Goal: Task Accomplishment & Management: Manage account settings

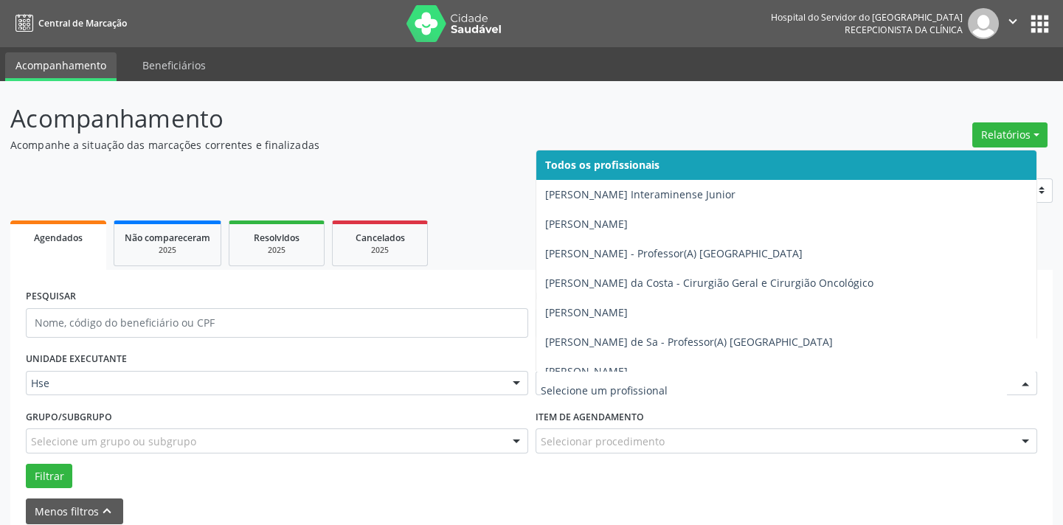
drag, startPoint x: 0, startPoint y: 0, endPoint x: 602, endPoint y: 379, distance: 711.1
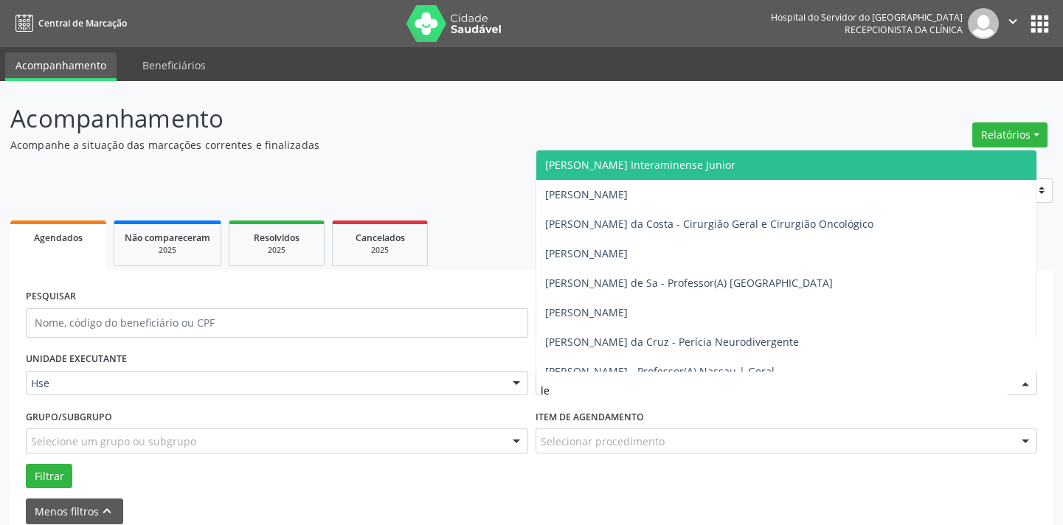
type input "lev"
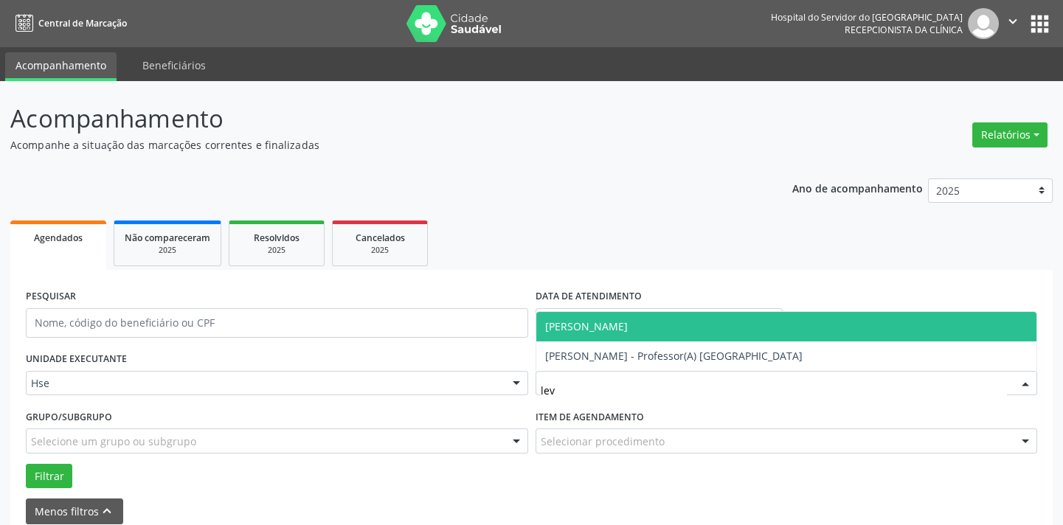
drag, startPoint x: 661, startPoint y: 327, endPoint x: 535, endPoint y: 386, distance: 139.2
click at [628, 327] on span "[PERSON_NAME]" at bounding box center [586, 326] width 83 height 14
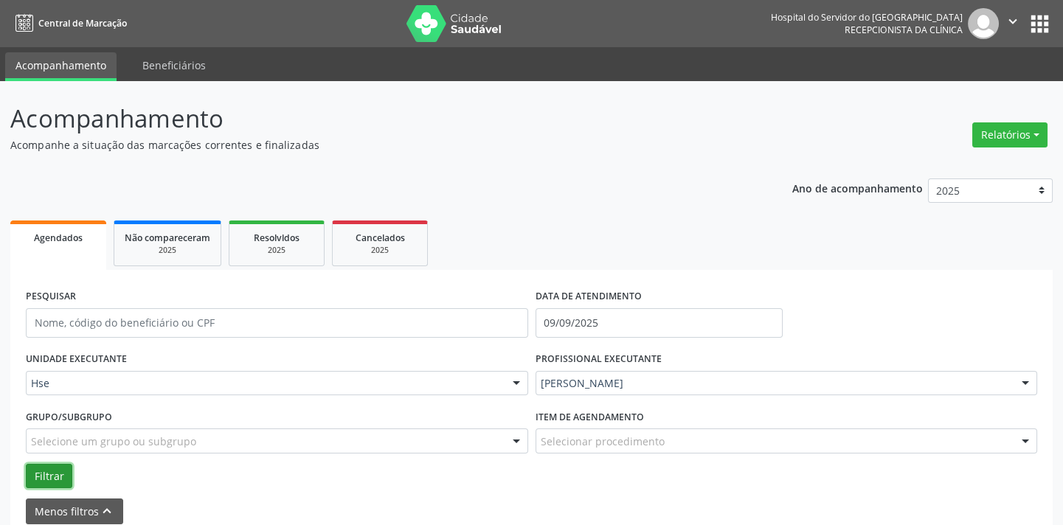
click at [69, 471] on button "Filtrar" at bounding box center [49, 476] width 46 height 25
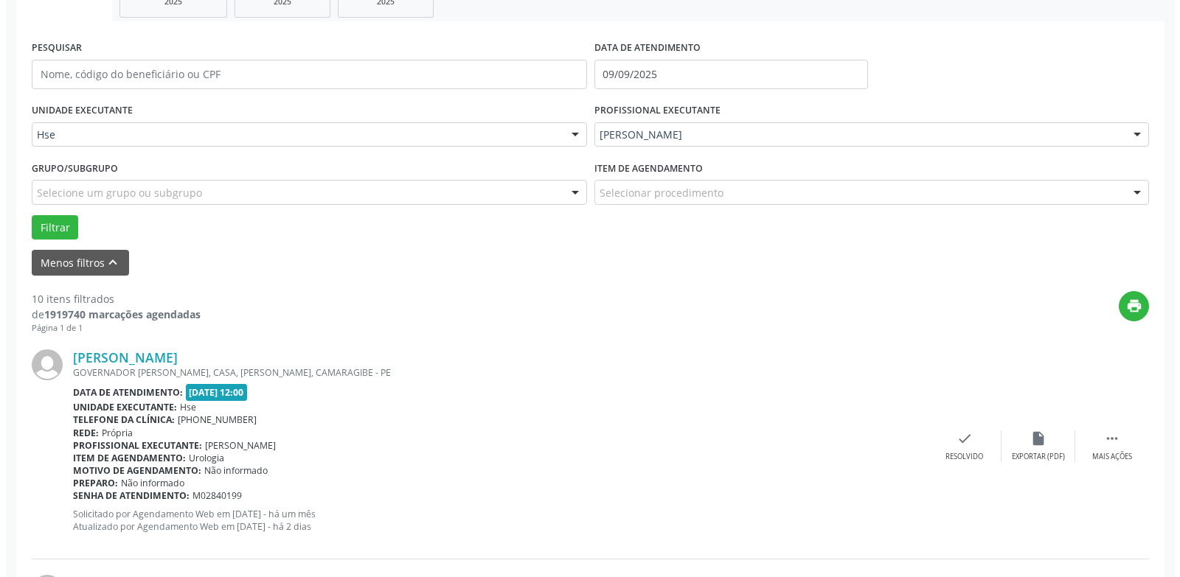
scroll to position [282, 0]
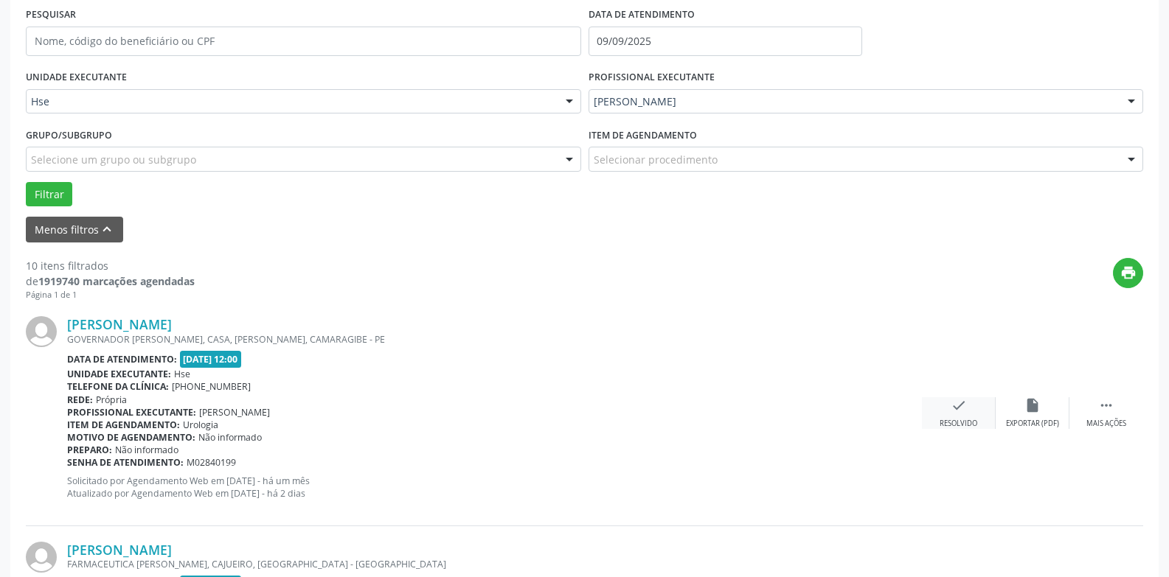
click at [971, 417] on div "check Resolvido" at bounding box center [959, 413] width 74 height 32
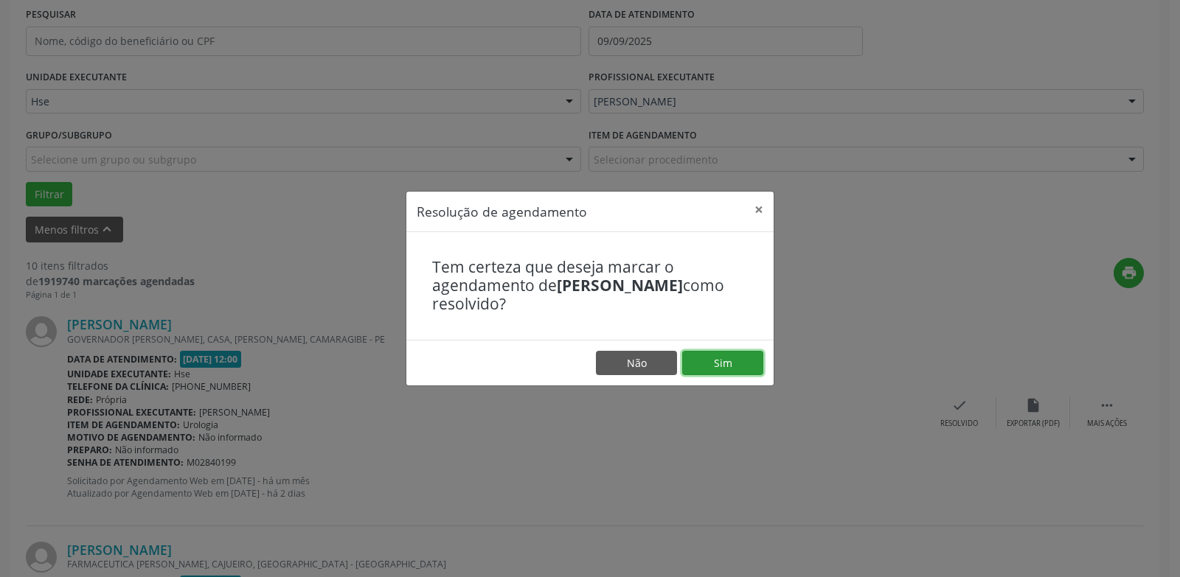
click at [747, 366] on button "Sim" at bounding box center [722, 363] width 81 height 25
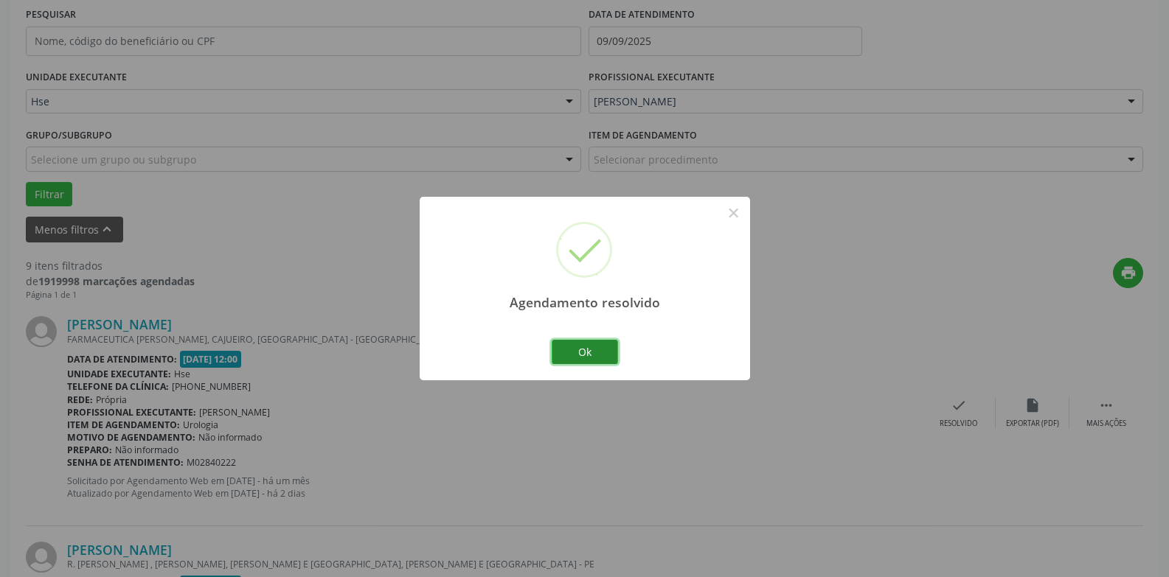
click at [605, 357] on button "Ok" at bounding box center [585, 352] width 66 height 25
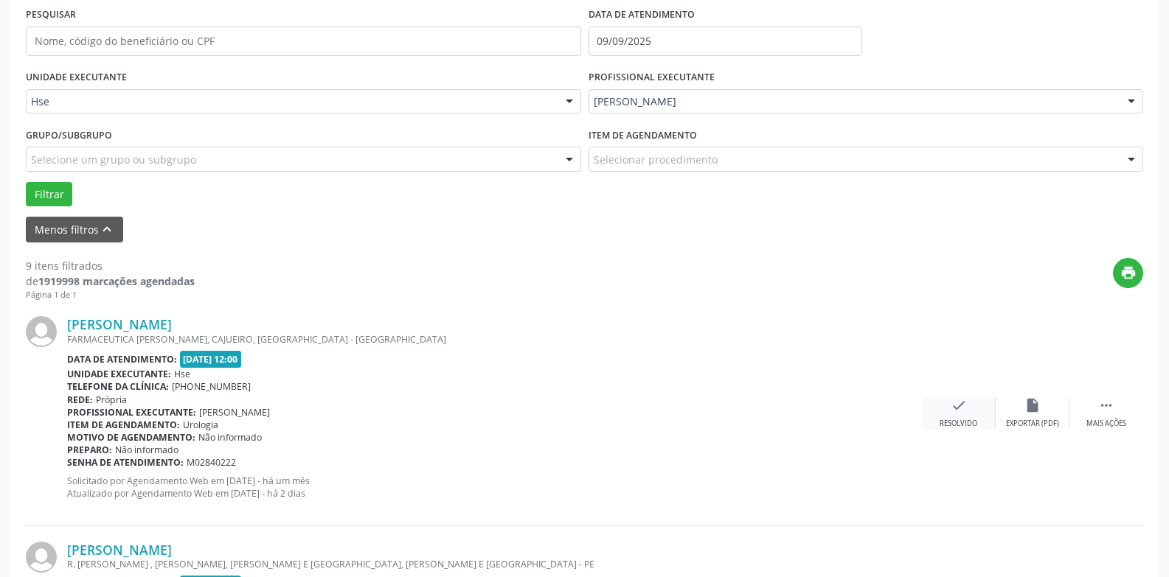
click at [948, 406] on div "check Resolvido" at bounding box center [959, 413] width 74 height 32
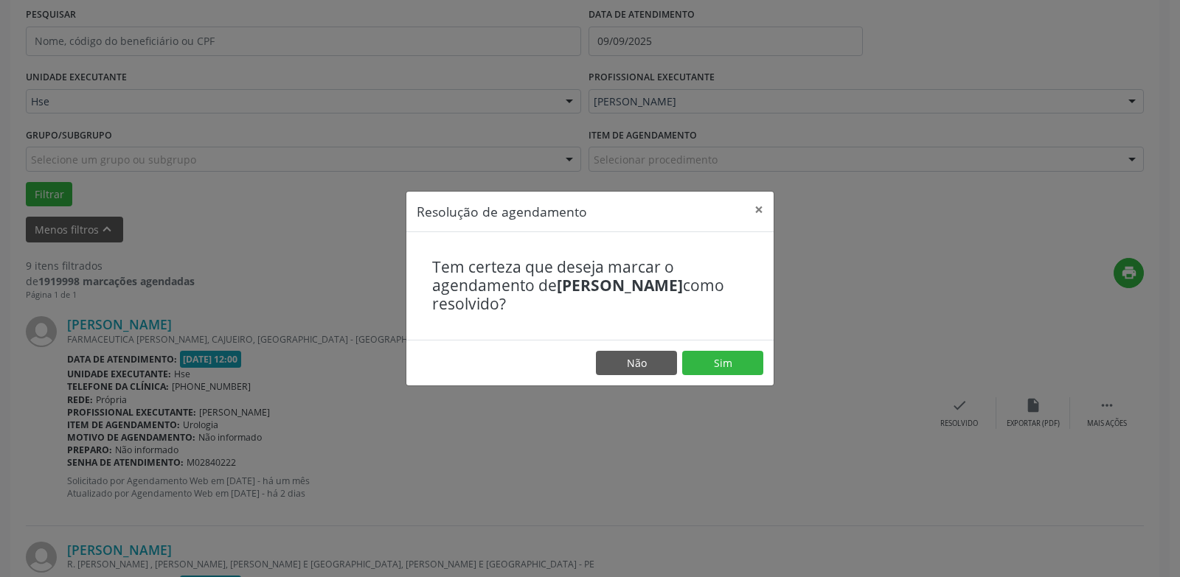
click at [742, 377] on footer "Não Sim" at bounding box center [589, 363] width 367 height 46
click at [732, 362] on button "Sim" at bounding box center [722, 363] width 81 height 25
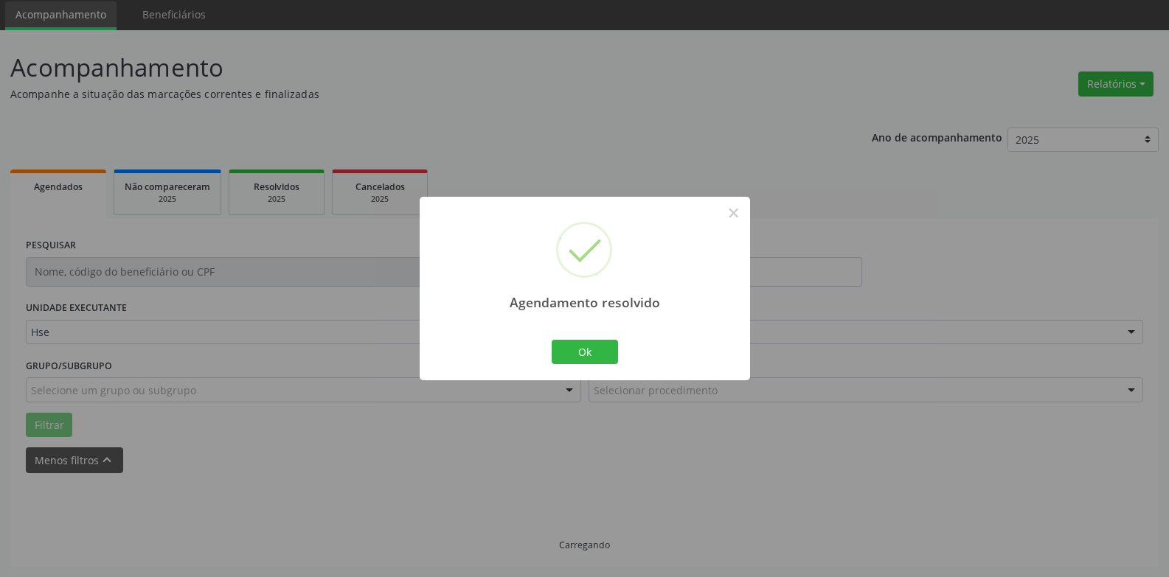
scroll to position [66, 0]
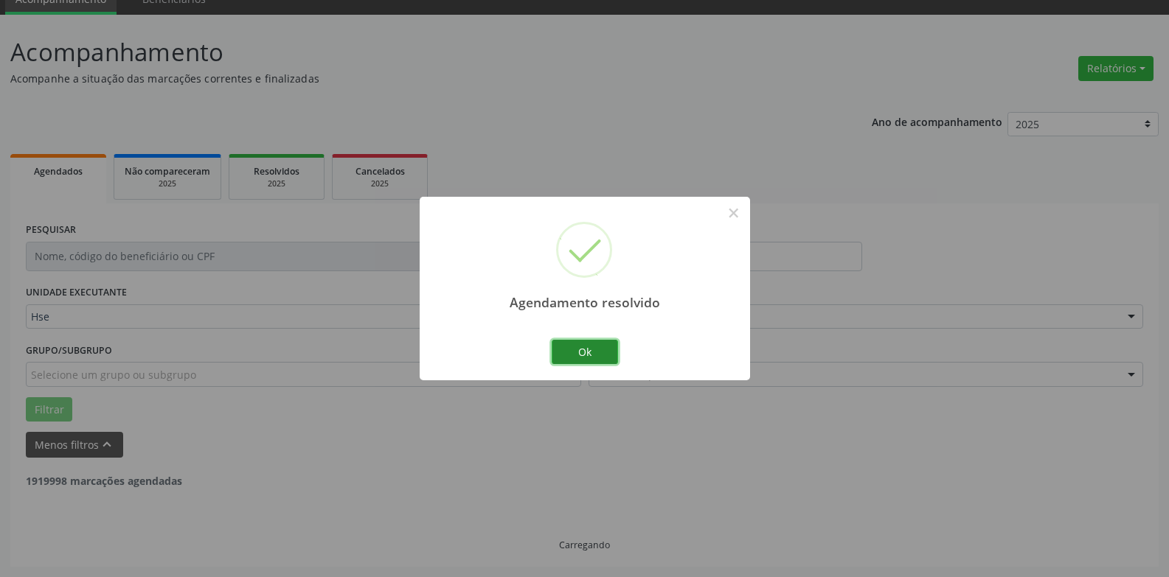
click at [573, 351] on button "Ok" at bounding box center [585, 352] width 66 height 25
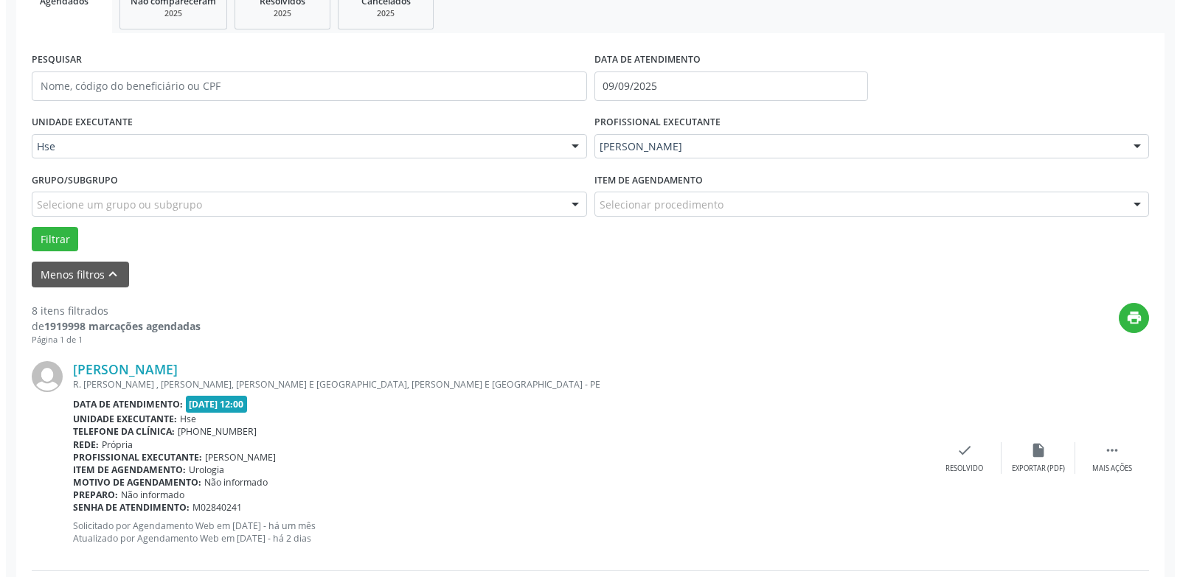
scroll to position [361, 0]
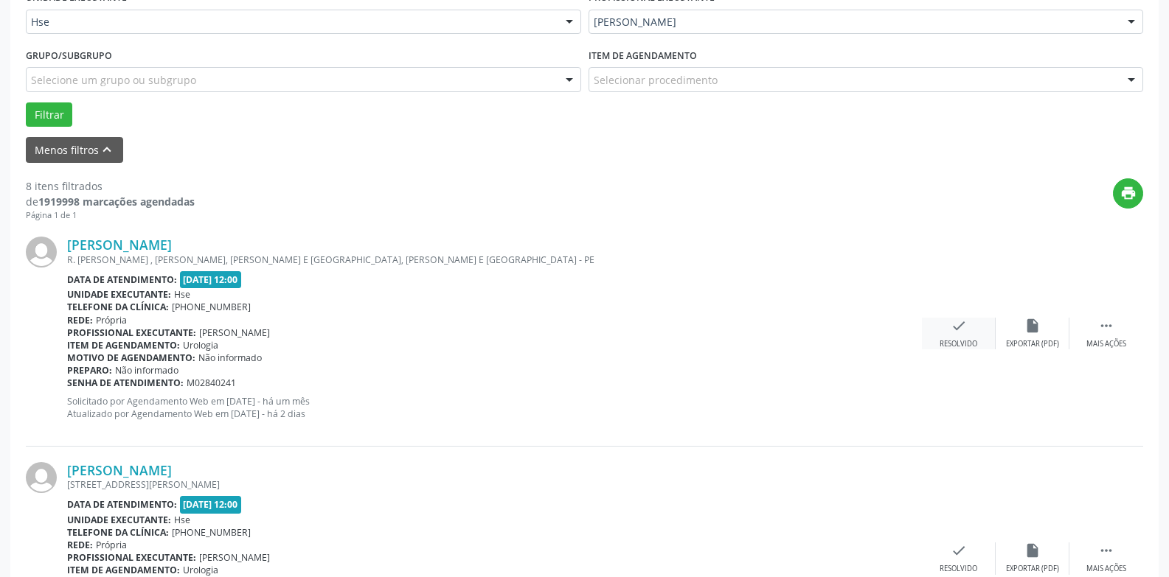
click at [954, 322] on icon "check" at bounding box center [958, 326] width 16 height 16
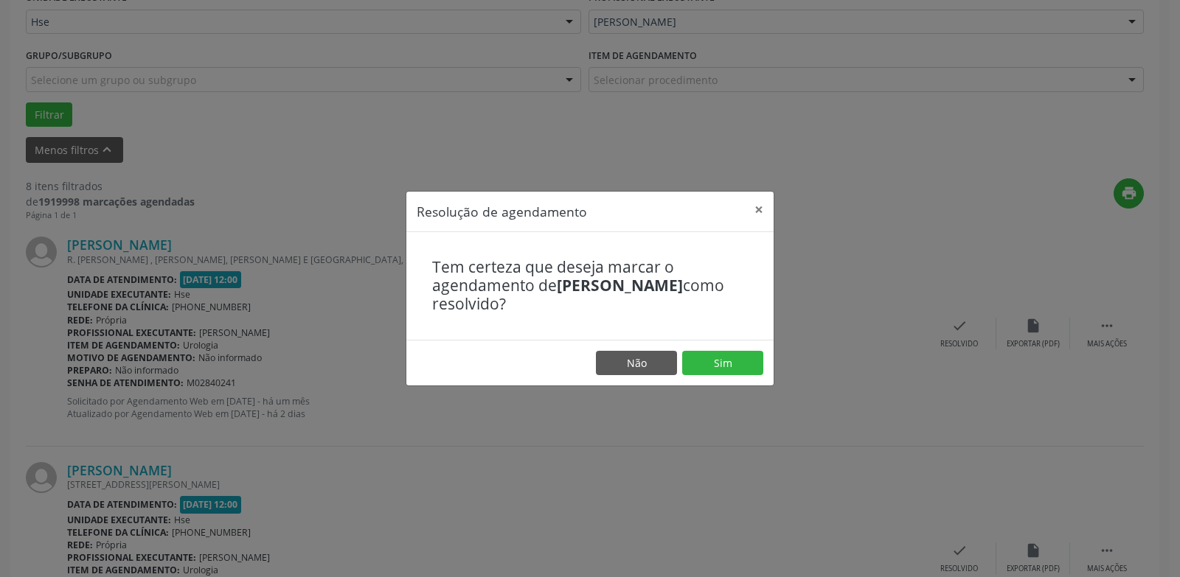
click at [720, 348] on footer "Não Sim" at bounding box center [589, 363] width 367 height 46
click at [718, 372] on button "Sim" at bounding box center [722, 363] width 81 height 25
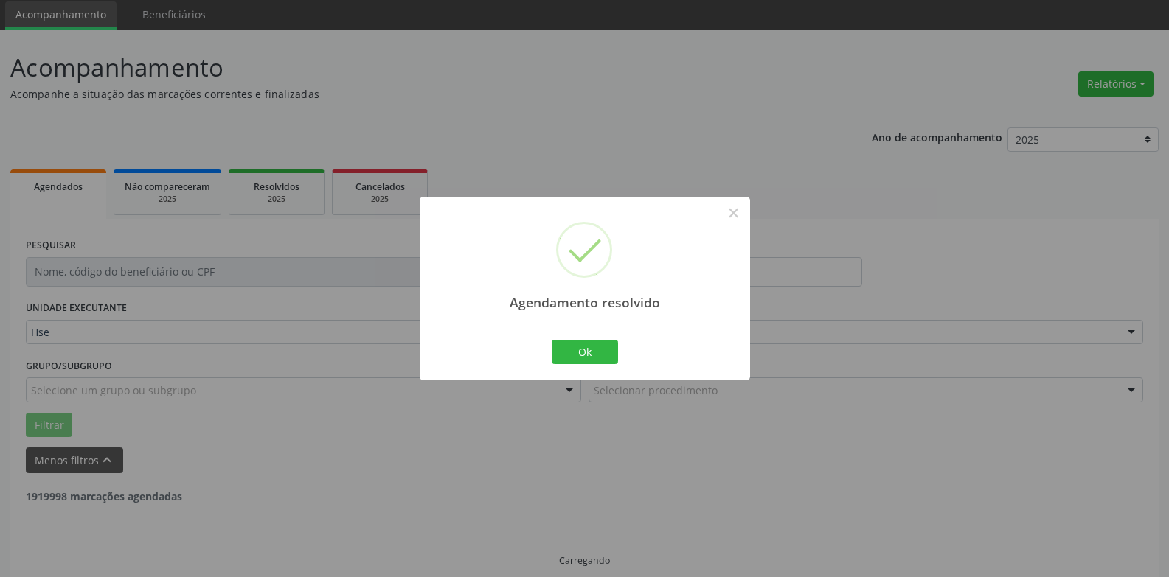
scroll to position [66, 0]
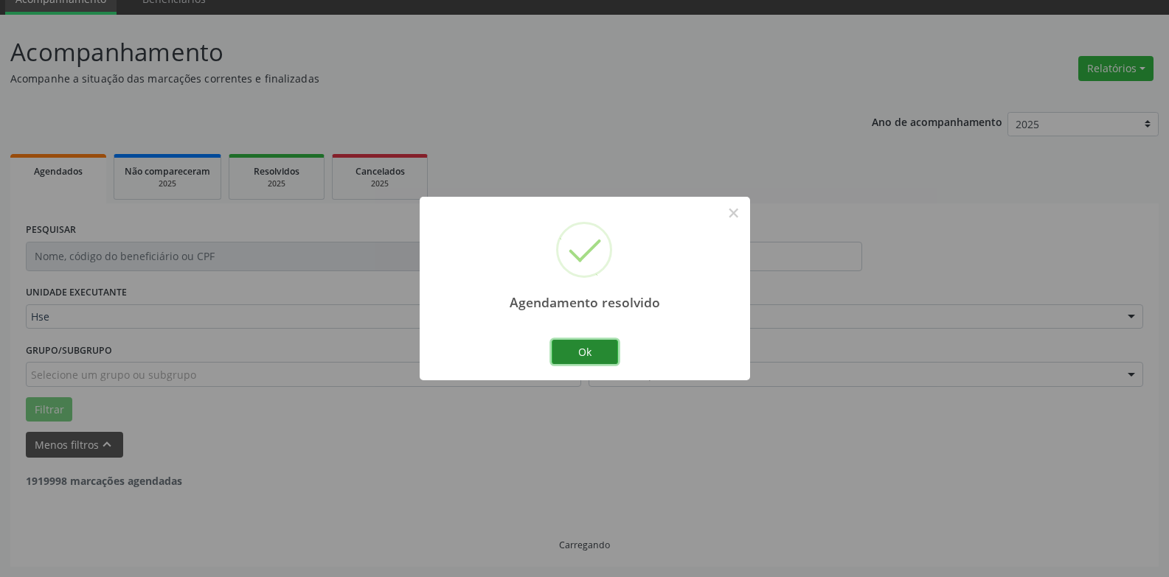
click at [568, 356] on button "Ok" at bounding box center [585, 352] width 66 height 25
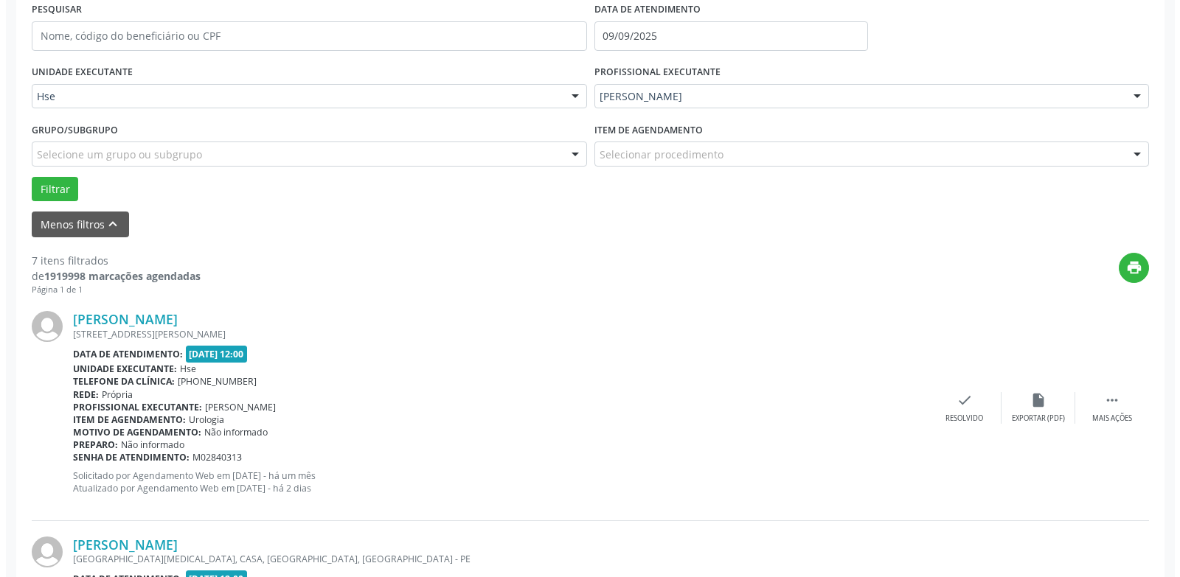
scroll to position [288, 0]
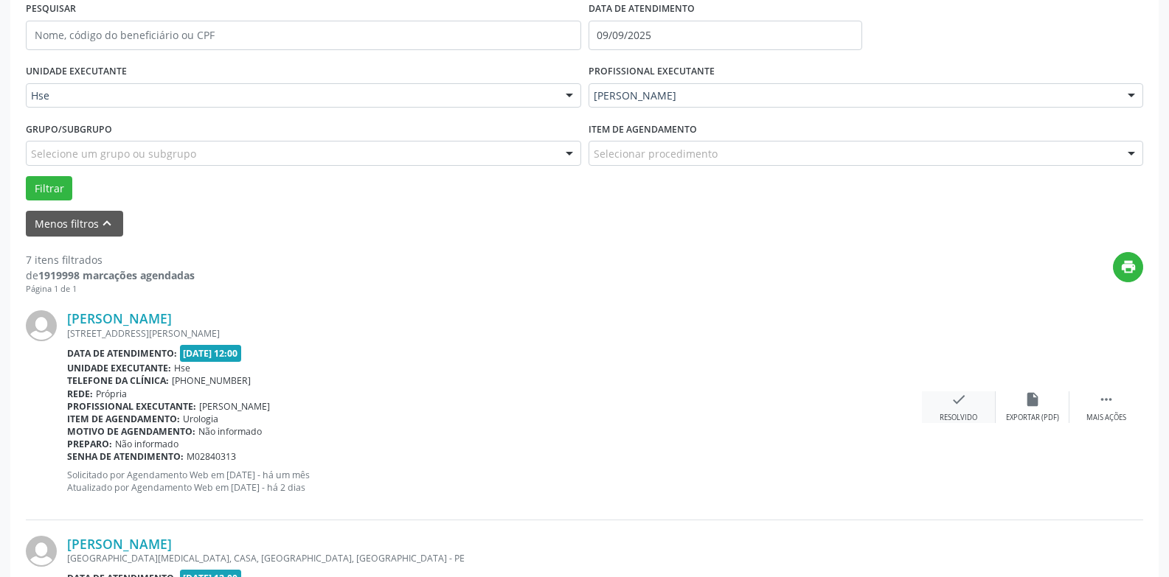
click at [956, 407] on icon "check" at bounding box center [958, 400] width 16 height 16
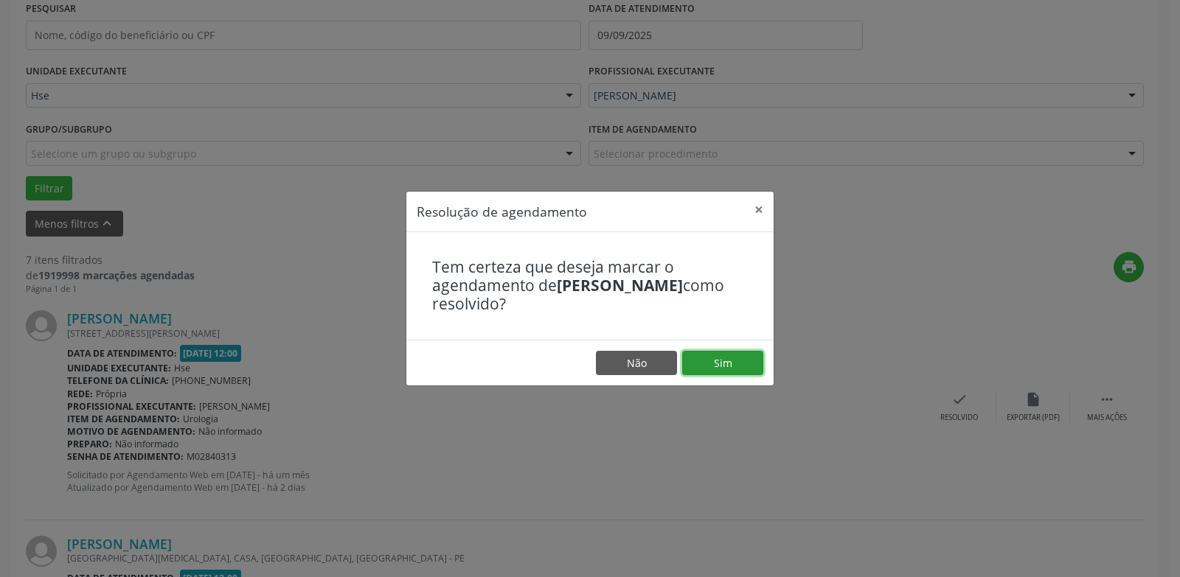
click at [730, 354] on button "Sim" at bounding box center [722, 363] width 81 height 25
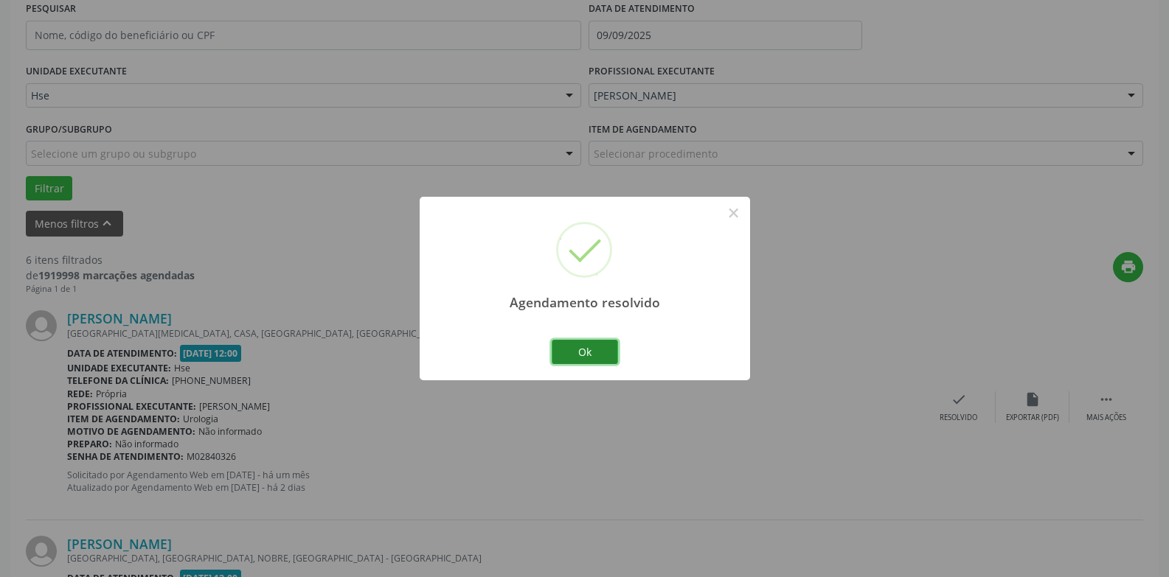
click at [591, 347] on button "Ok" at bounding box center [585, 352] width 66 height 25
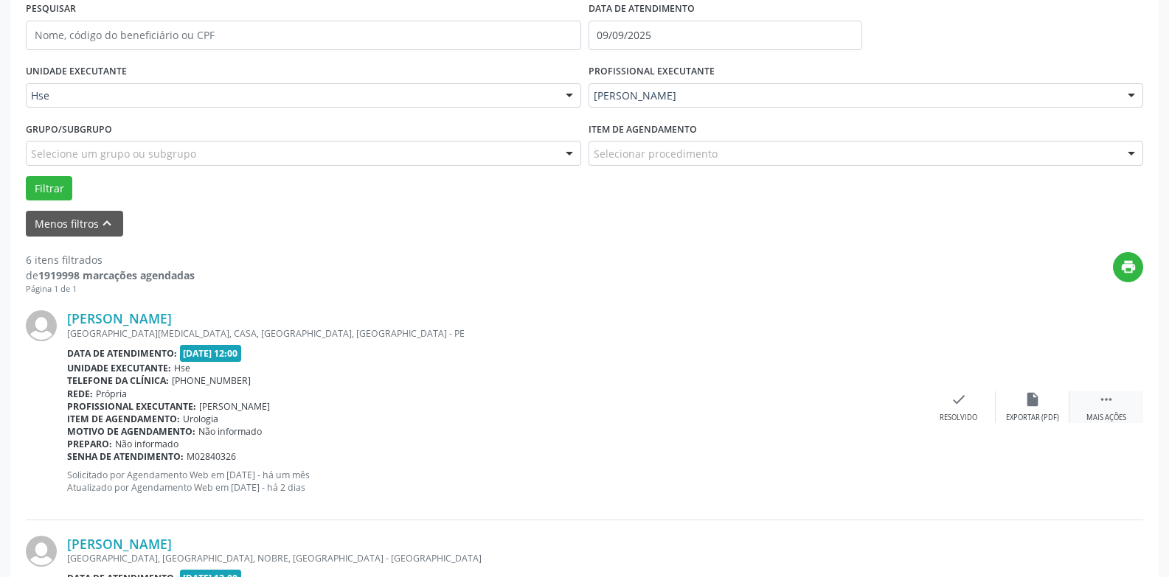
drag, startPoint x: 1094, startPoint y: 397, endPoint x: 1071, endPoint y: 403, distance: 23.6
click at [1062, 397] on div " Mais ações" at bounding box center [1106, 408] width 74 height 32
click at [1036, 411] on div "alarm_off Não compareceu" at bounding box center [1032, 408] width 74 height 32
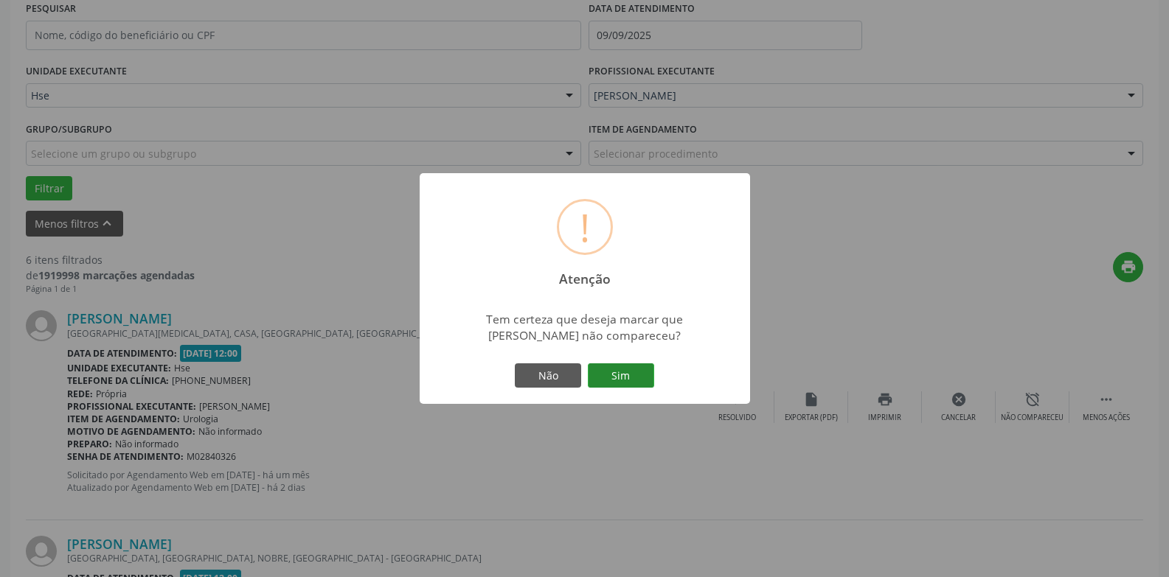
click at [634, 378] on button "Sim" at bounding box center [621, 376] width 66 height 25
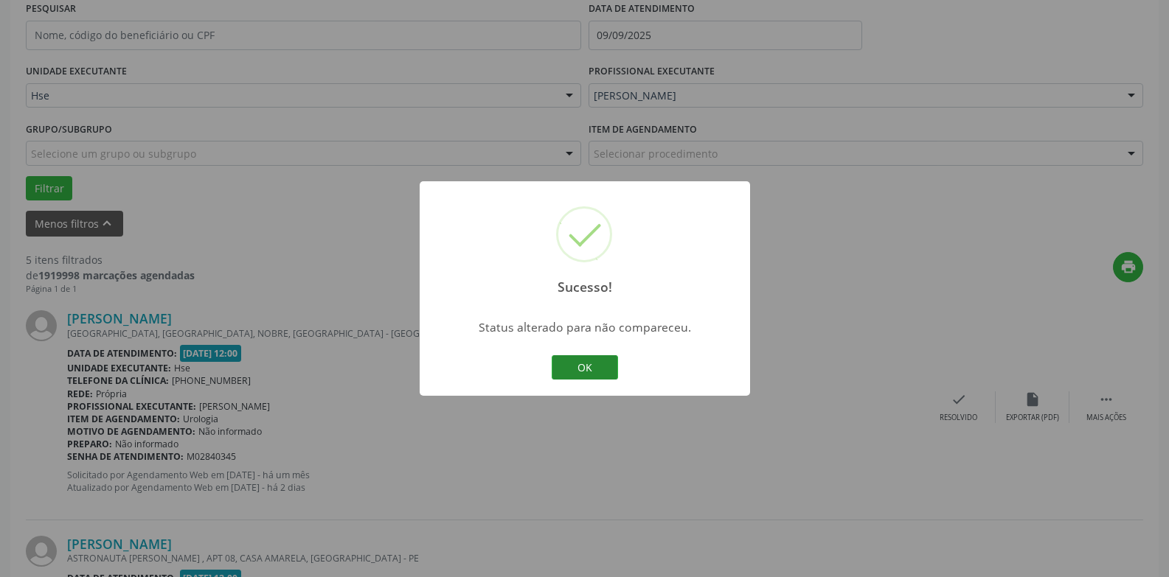
click at [594, 368] on button "OK" at bounding box center [585, 367] width 66 height 25
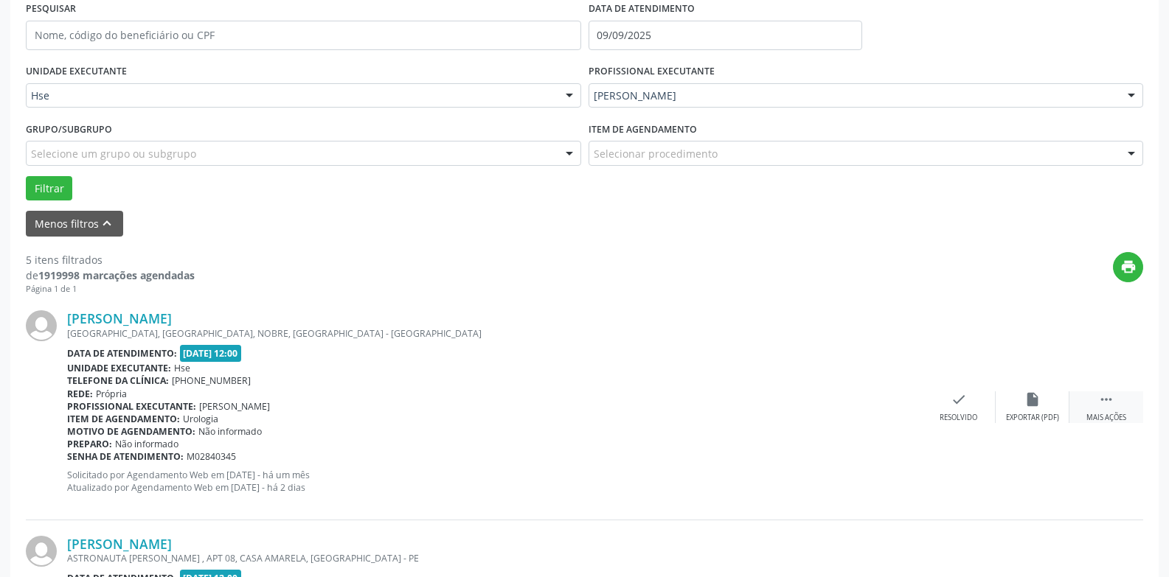
drag, startPoint x: 1102, startPoint y: 402, endPoint x: 1091, endPoint y: 404, distance: 10.6
click at [1062, 402] on icon "" at bounding box center [1106, 400] width 16 height 16
click at [1043, 417] on div "Não compareceu" at bounding box center [1032, 418] width 63 height 10
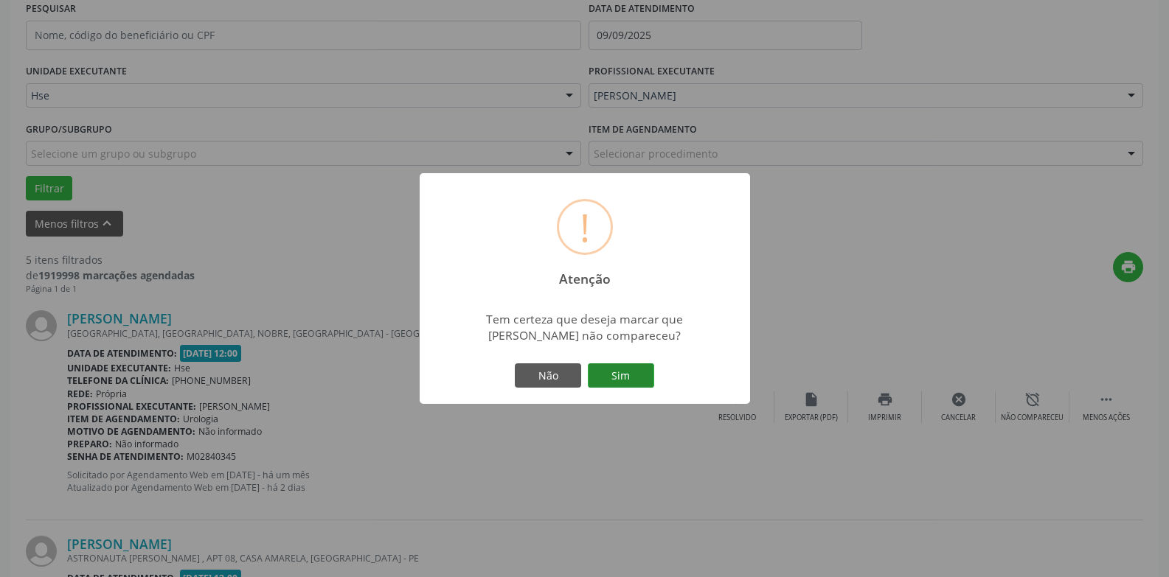
click at [608, 383] on button "Sim" at bounding box center [621, 376] width 66 height 25
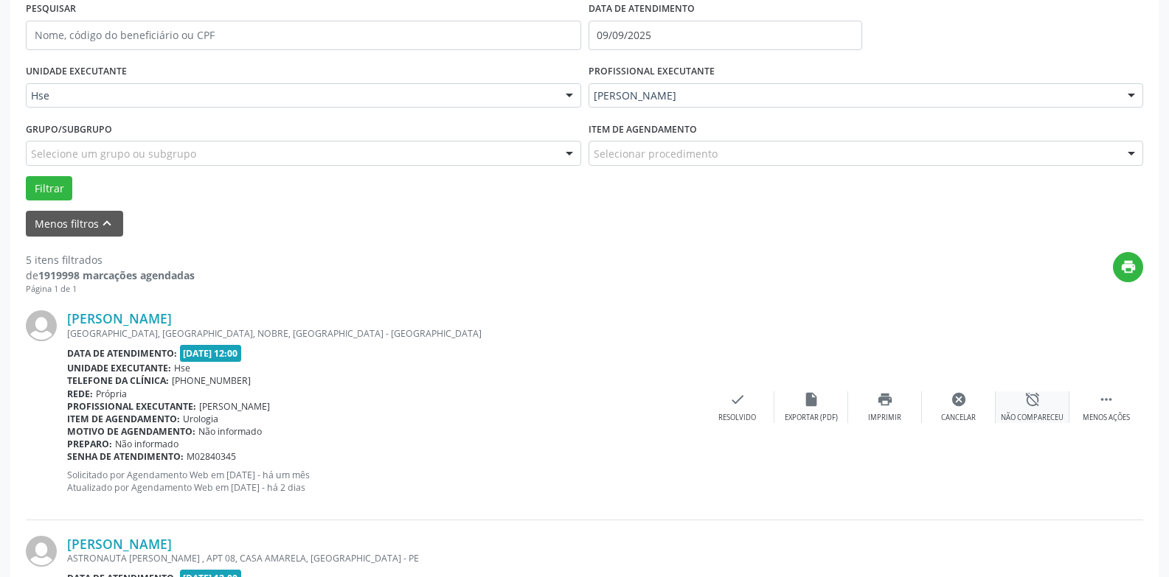
click at [1045, 406] on div "alarm_off Não compareceu" at bounding box center [1032, 408] width 74 height 32
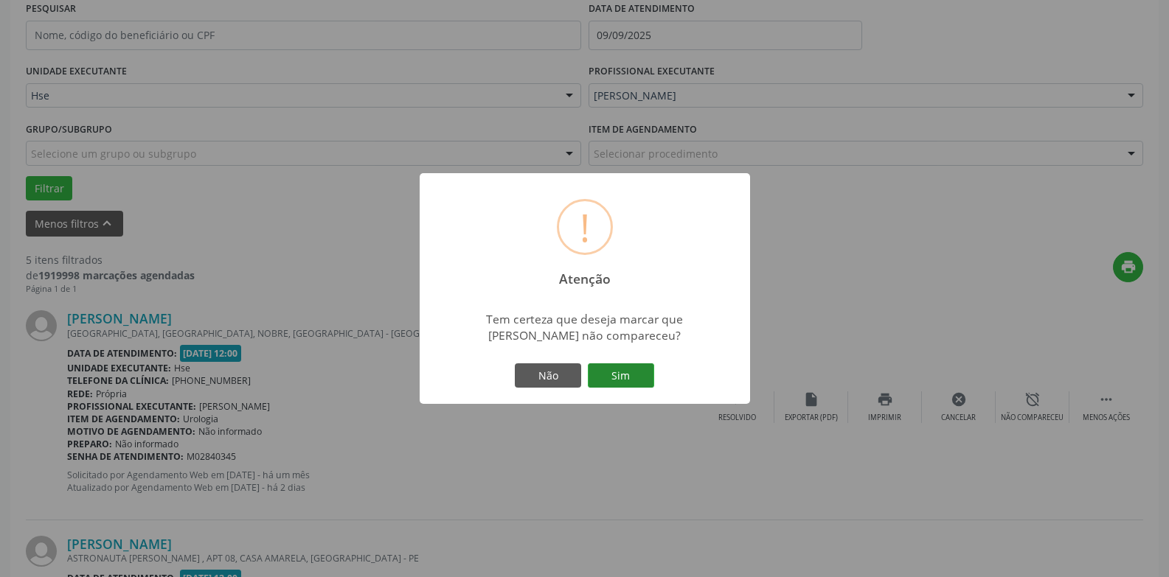
click at [637, 366] on button "Sim" at bounding box center [621, 376] width 66 height 25
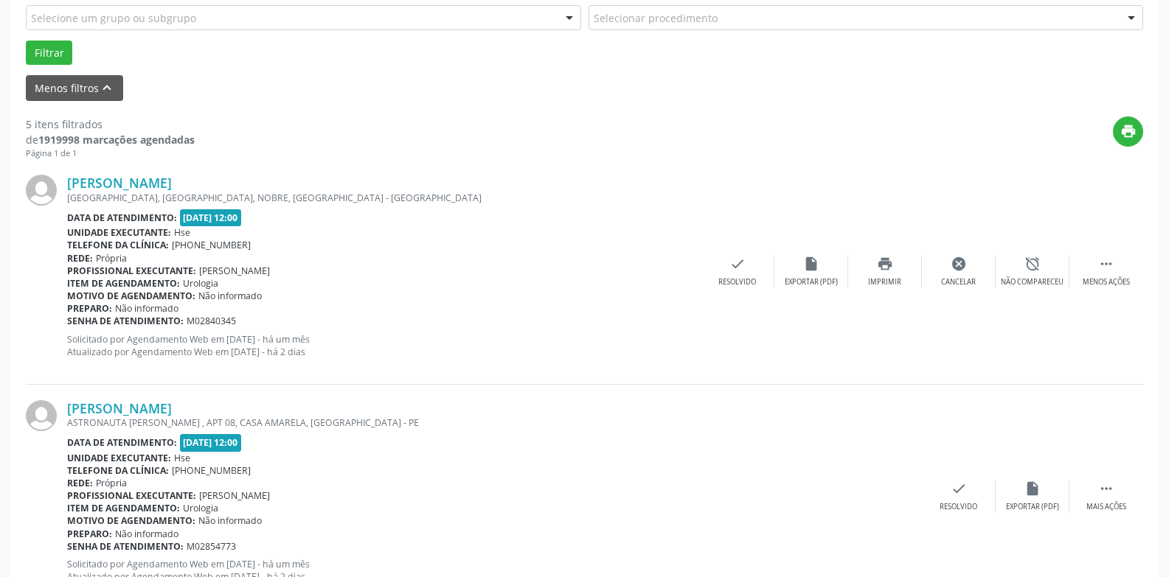
scroll to position [66, 0]
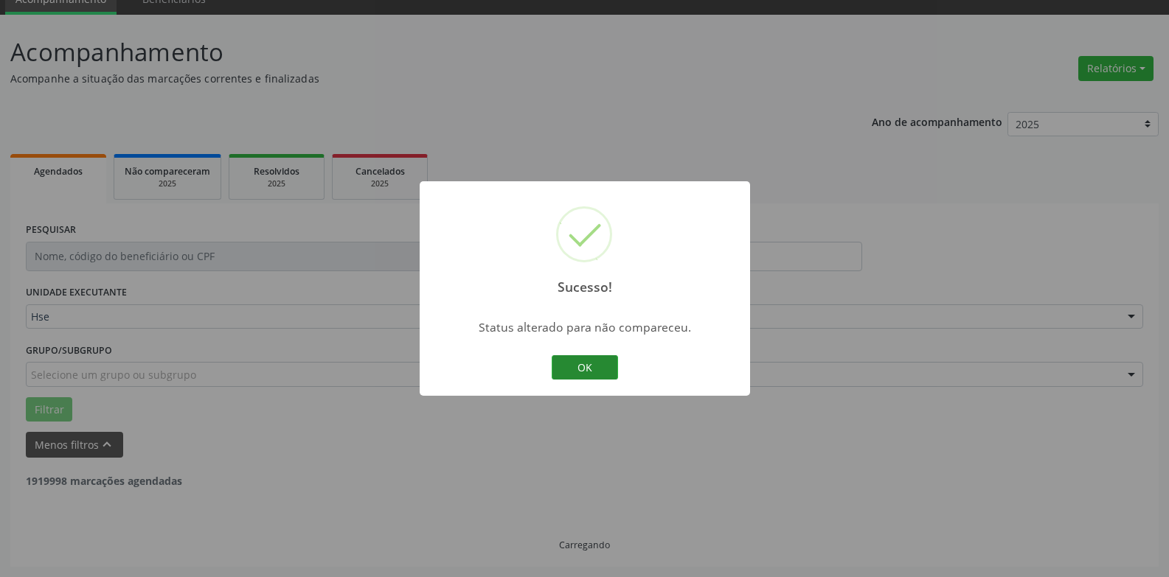
click at [603, 375] on button "OK" at bounding box center [585, 367] width 66 height 25
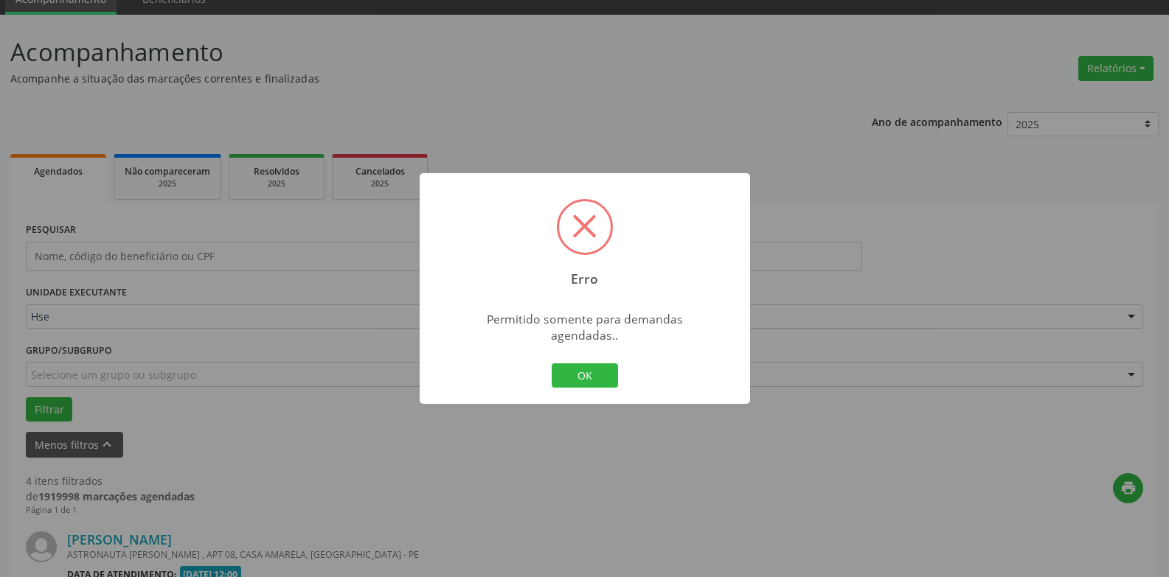
click at [603, 375] on button "OK" at bounding box center [585, 376] width 66 height 25
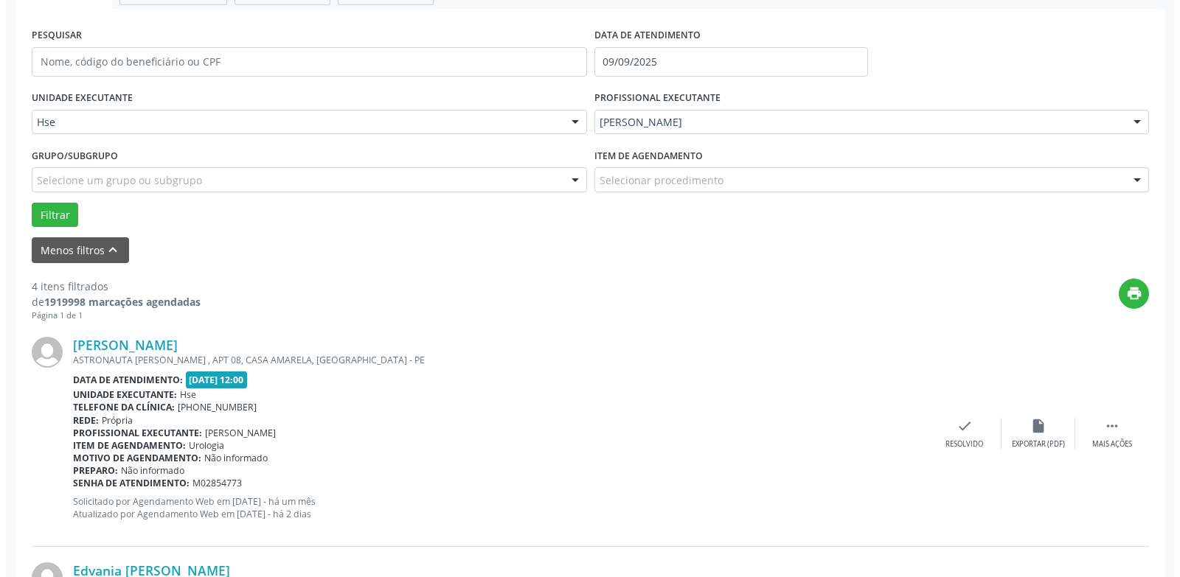
scroll to position [288, 0]
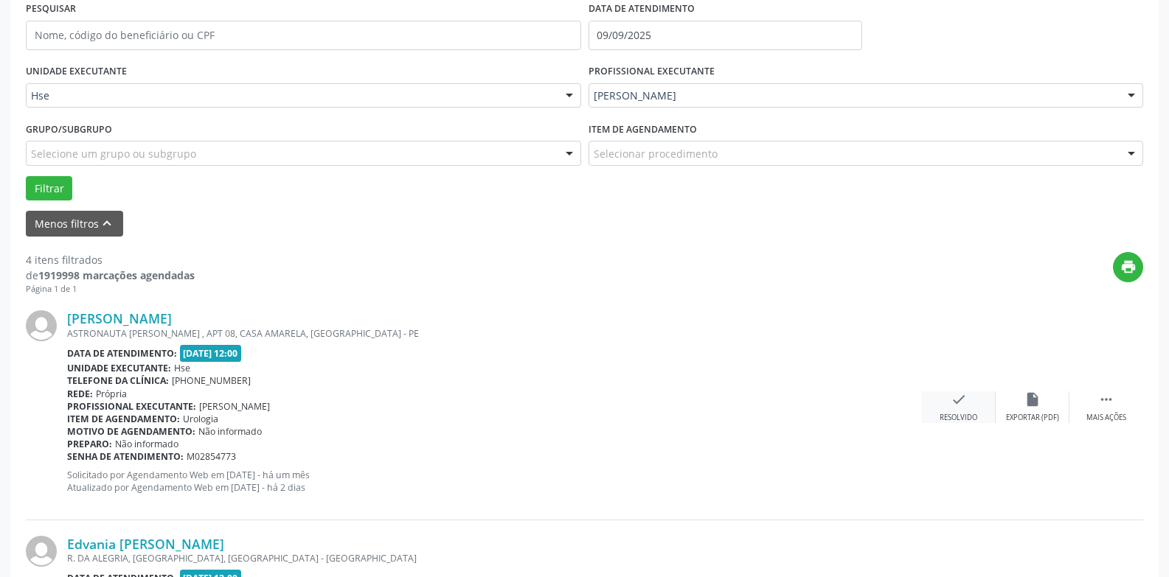
click at [972, 403] on div "check Resolvido" at bounding box center [959, 408] width 74 height 32
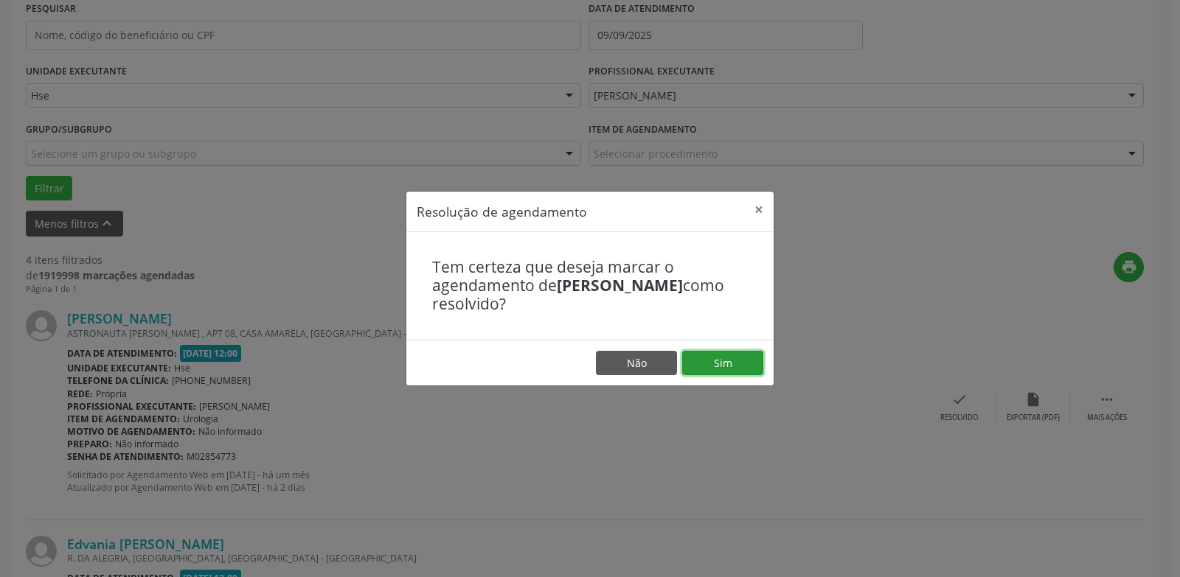
click at [715, 368] on button "Sim" at bounding box center [722, 363] width 81 height 25
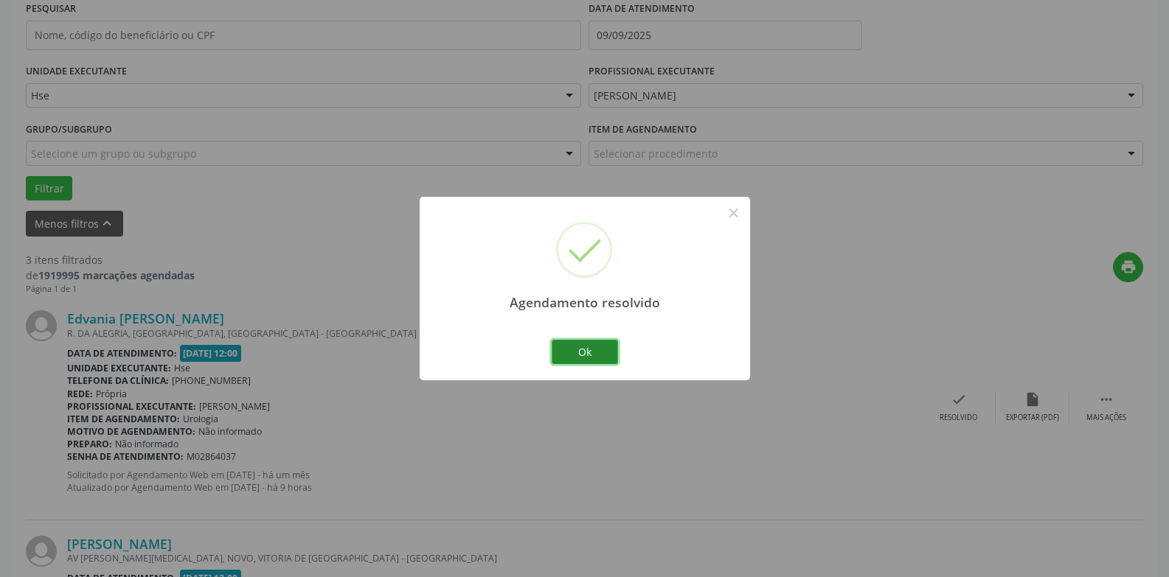
click at [591, 352] on button "Ok" at bounding box center [585, 352] width 66 height 25
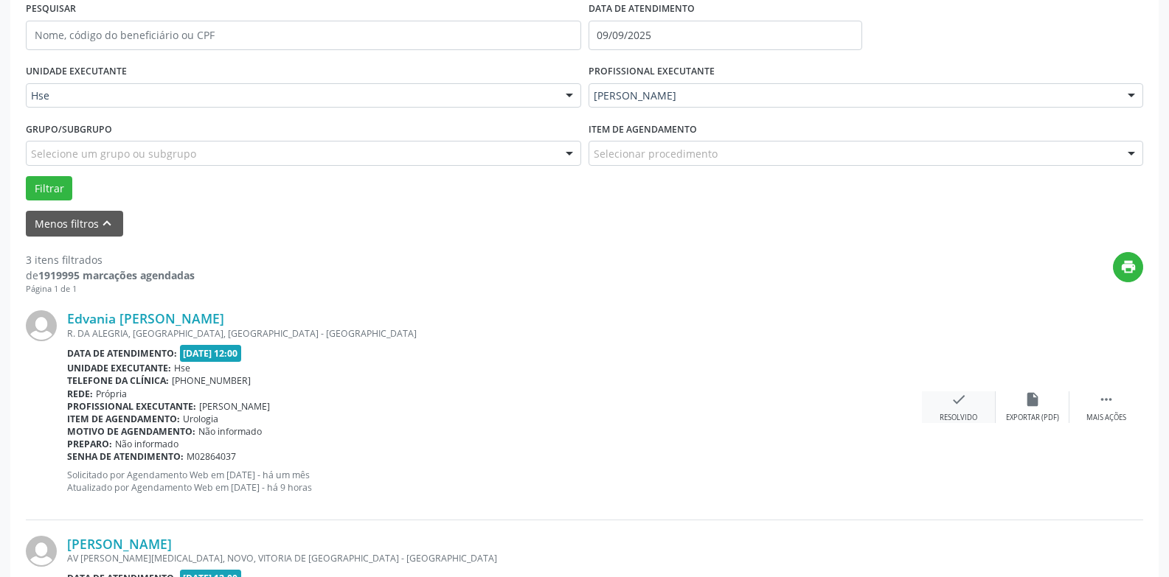
click at [955, 415] on div "Resolvido" at bounding box center [958, 418] width 38 height 10
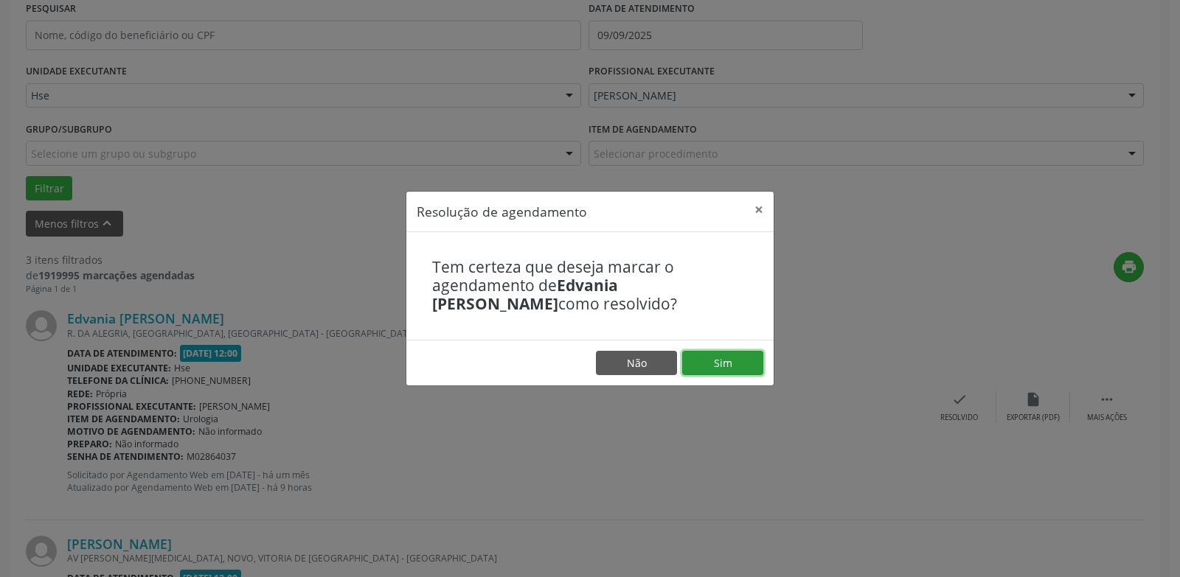
click at [714, 355] on button "Sim" at bounding box center [722, 363] width 81 height 25
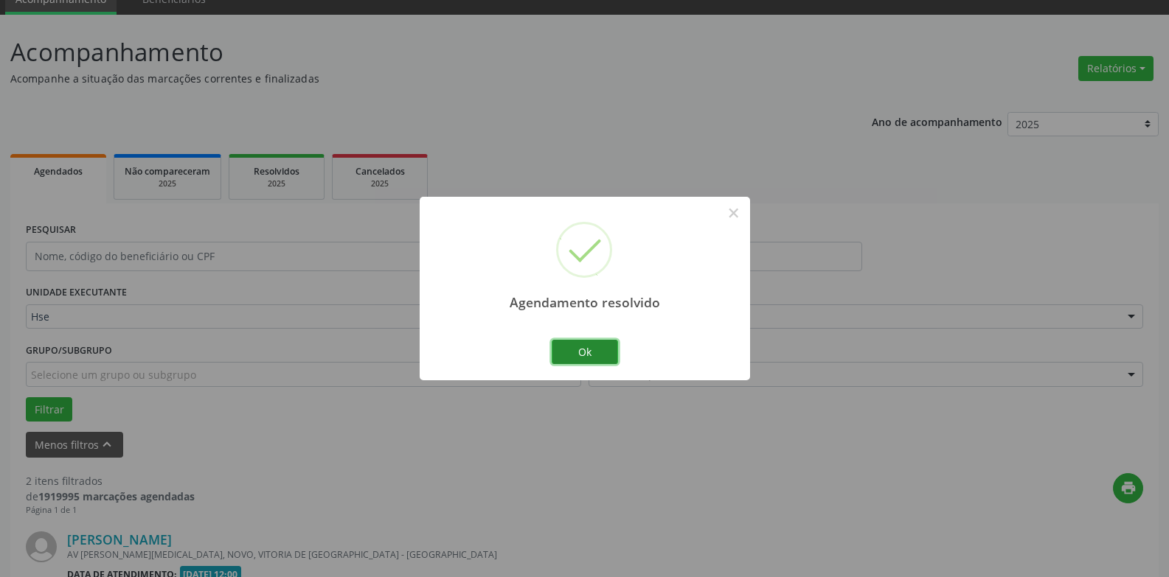
click at [578, 349] on button "Ok" at bounding box center [585, 352] width 66 height 25
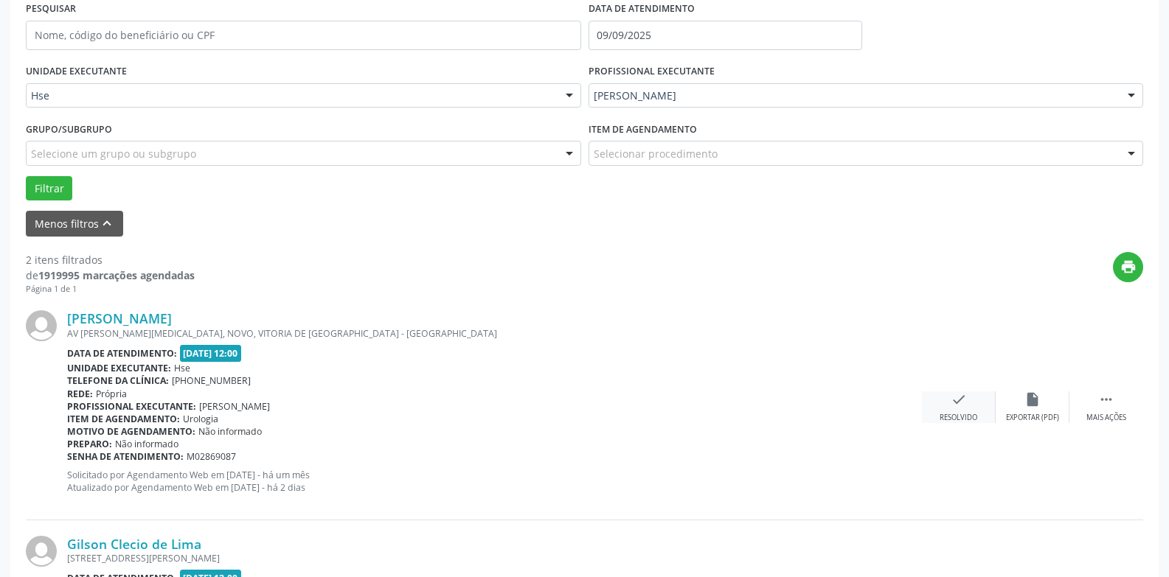
click at [950, 399] on icon "check" at bounding box center [958, 400] width 16 height 16
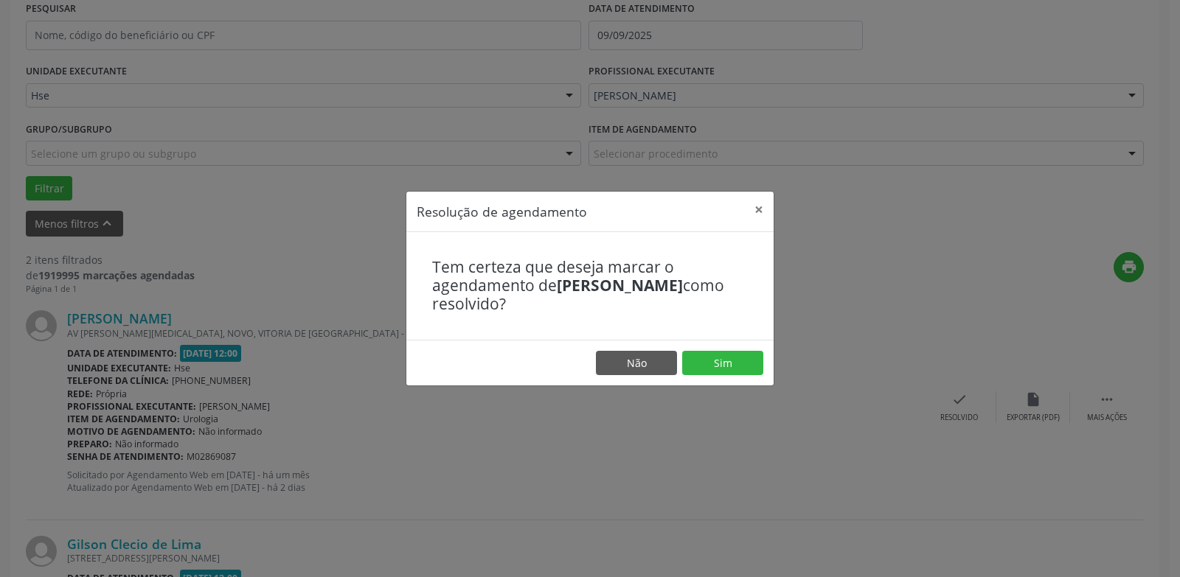
click at [731, 341] on footer "Não Sim" at bounding box center [589, 363] width 367 height 46
click at [733, 355] on button "Sim" at bounding box center [722, 363] width 81 height 25
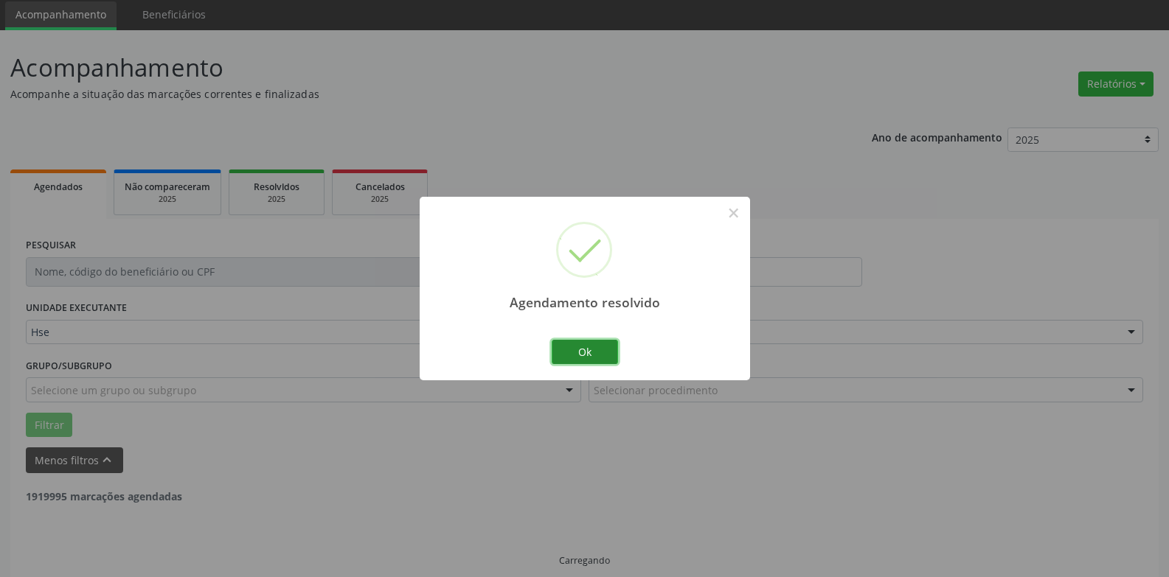
scroll to position [66, 0]
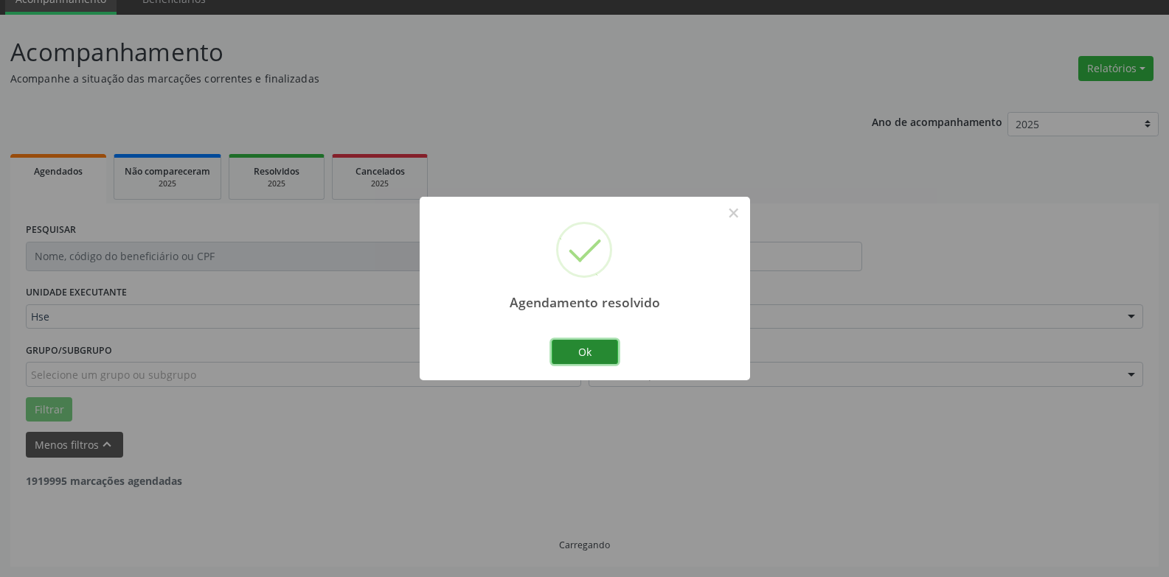
click at [566, 352] on button "Ok" at bounding box center [585, 352] width 66 height 25
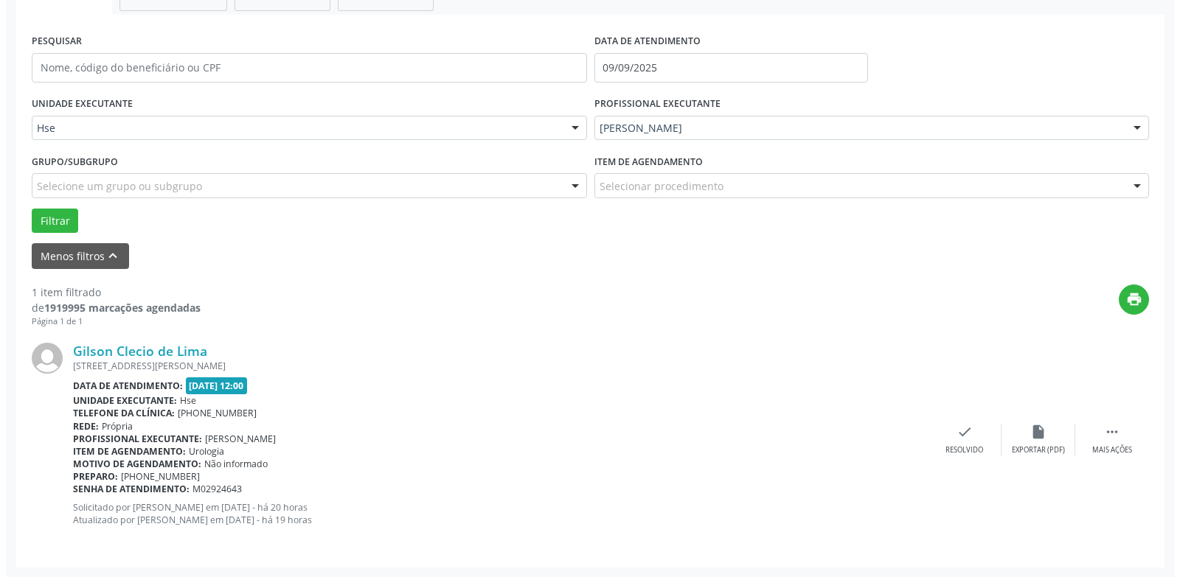
scroll to position [256, 0]
click at [928, 442] on div "check Resolvido" at bounding box center [959, 439] width 74 height 32
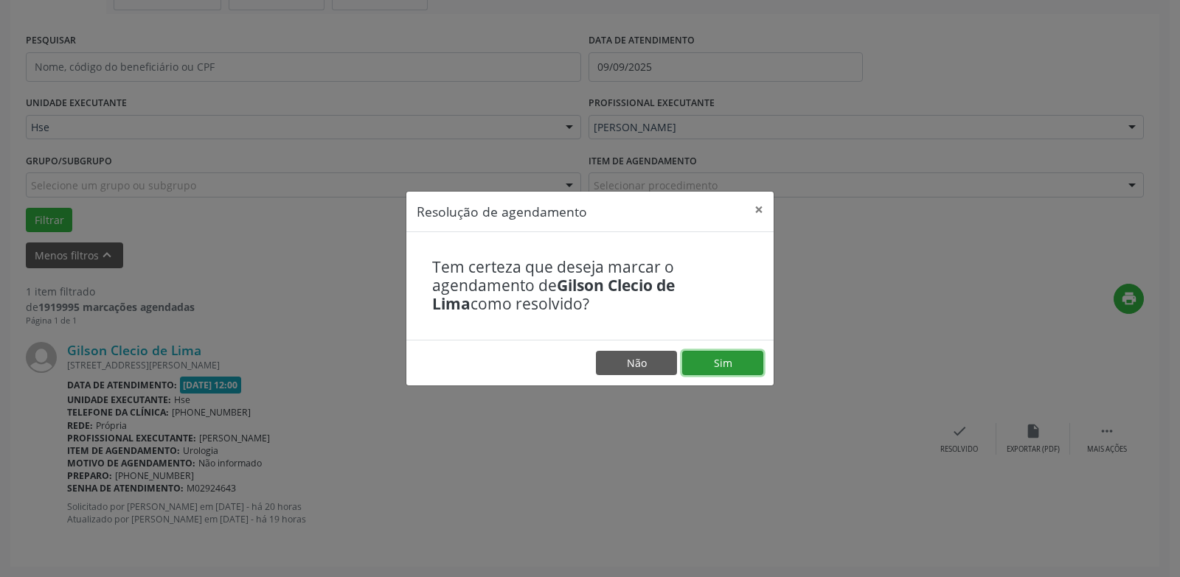
click at [716, 363] on button "Sim" at bounding box center [722, 363] width 81 height 25
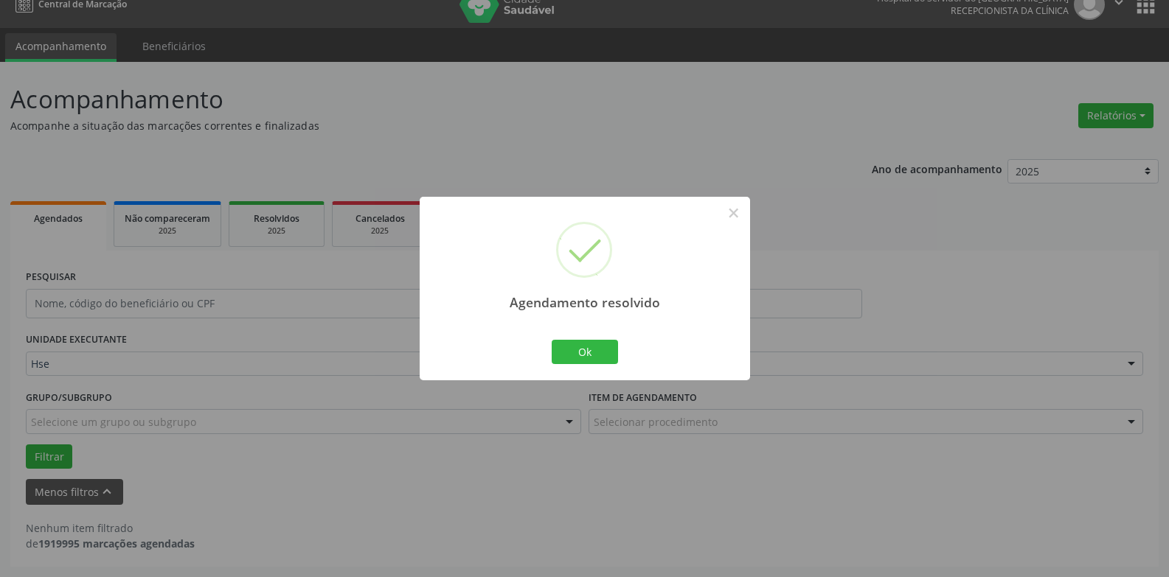
scroll to position [19, 0]
